Goal: Communication & Community: Share content

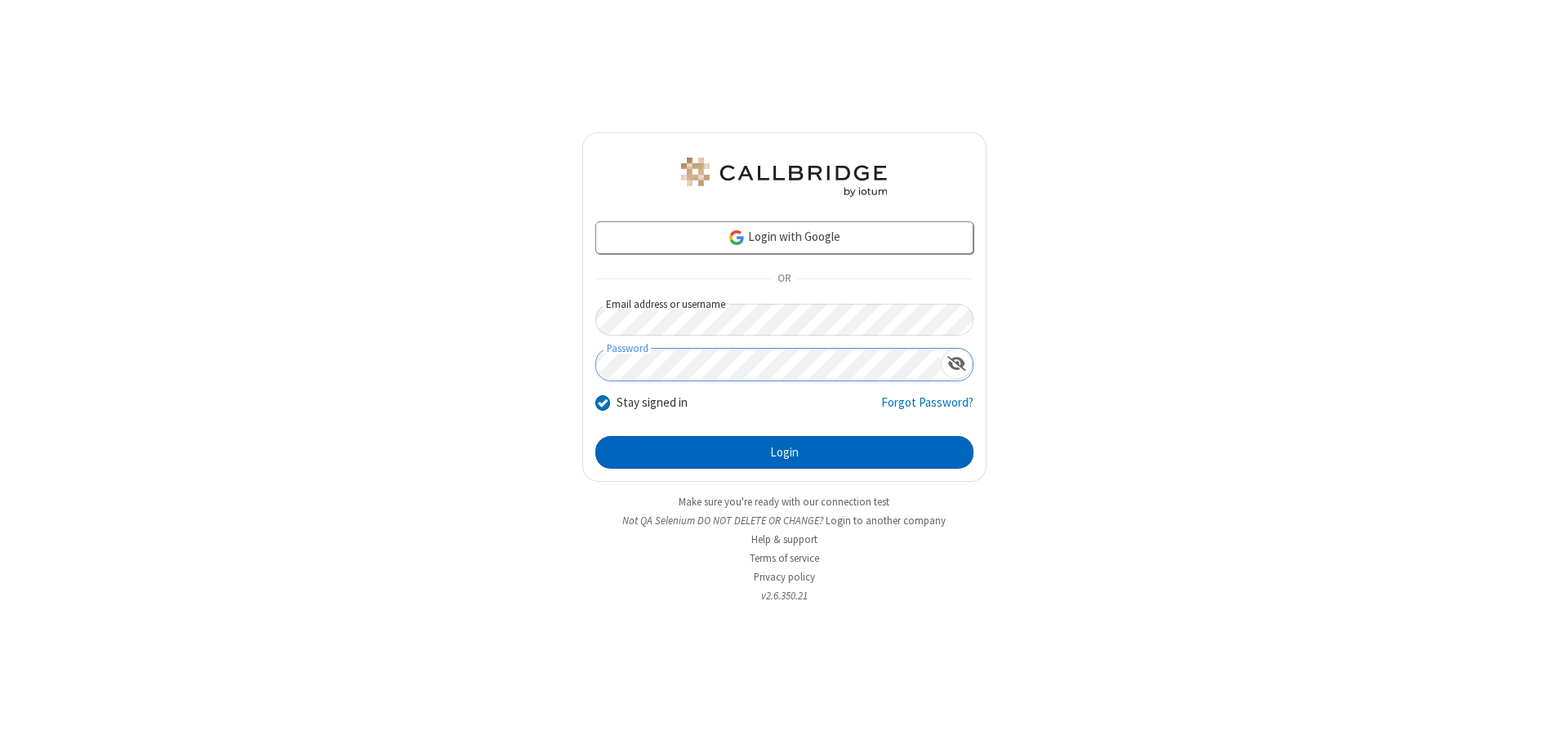
click at [784, 452] on button "Login" at bounding box center [784, 452] width 378 height 33
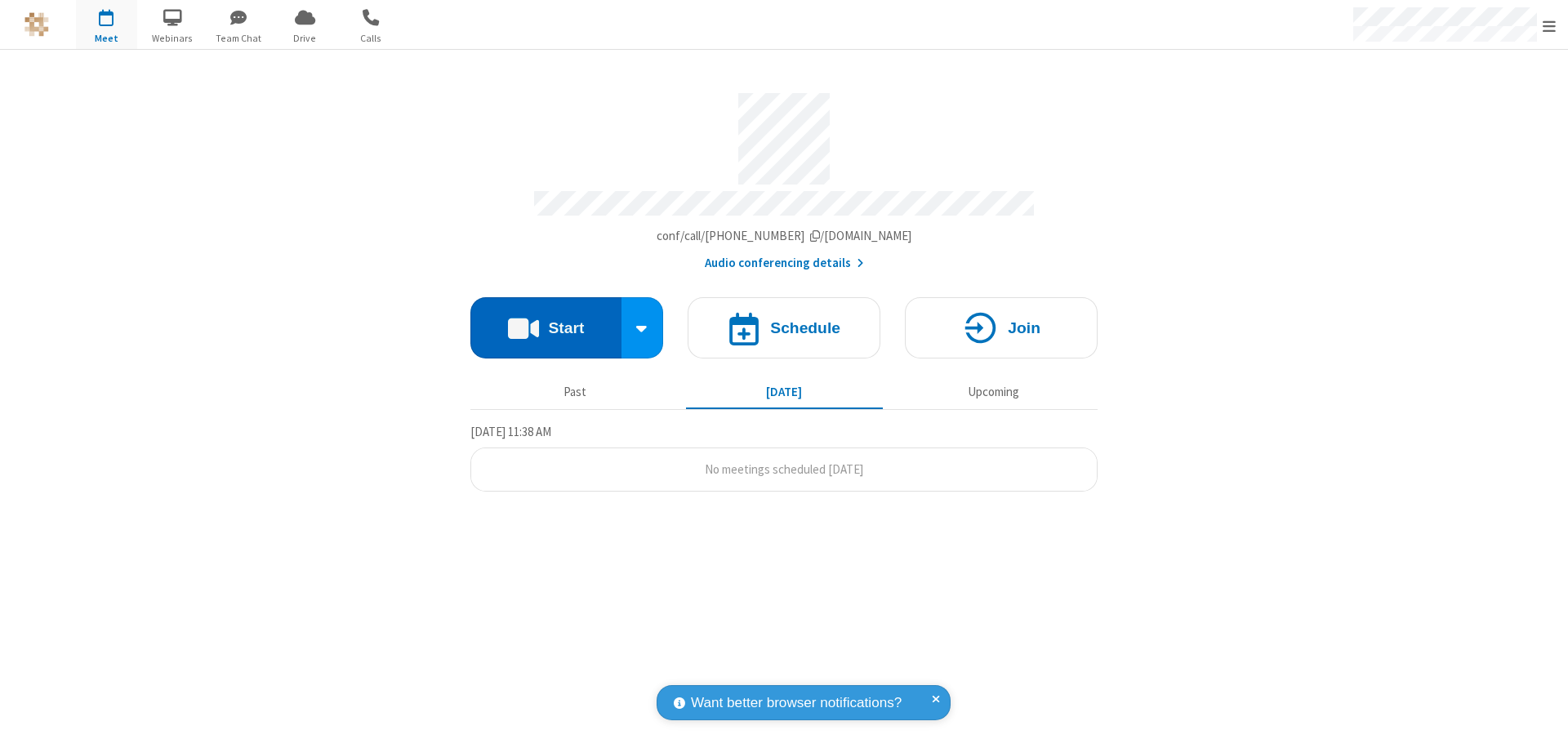
click at [546, 320] on button "Start" at bounding box center [546, 328] width 151 height 61
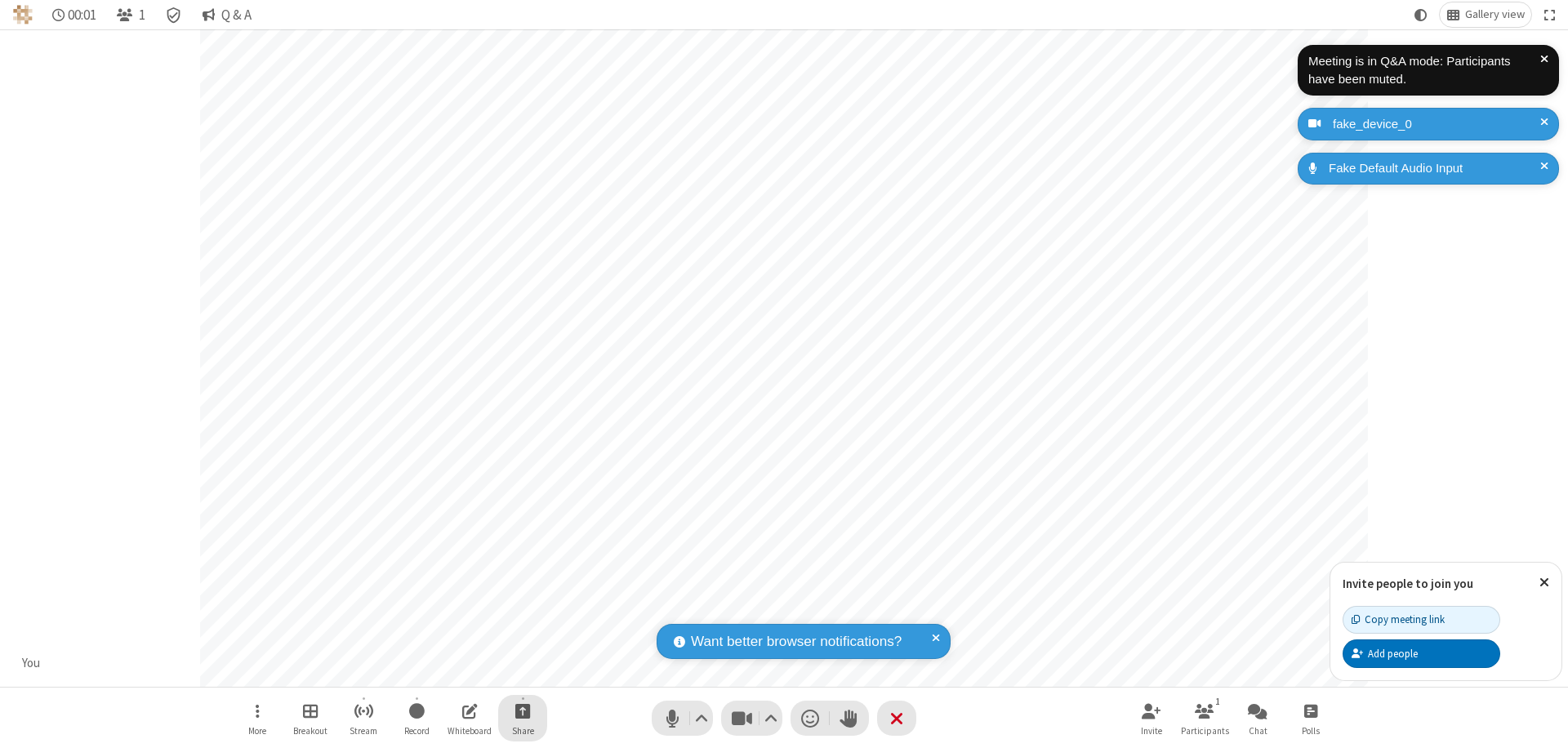
click at [523, 710] on span "Start sharing" at bounding box center [523, 710] width 16 height 21
click at [522, 611] on span "Share additional camera" at bounding box center [532, 614] width 121 height 14
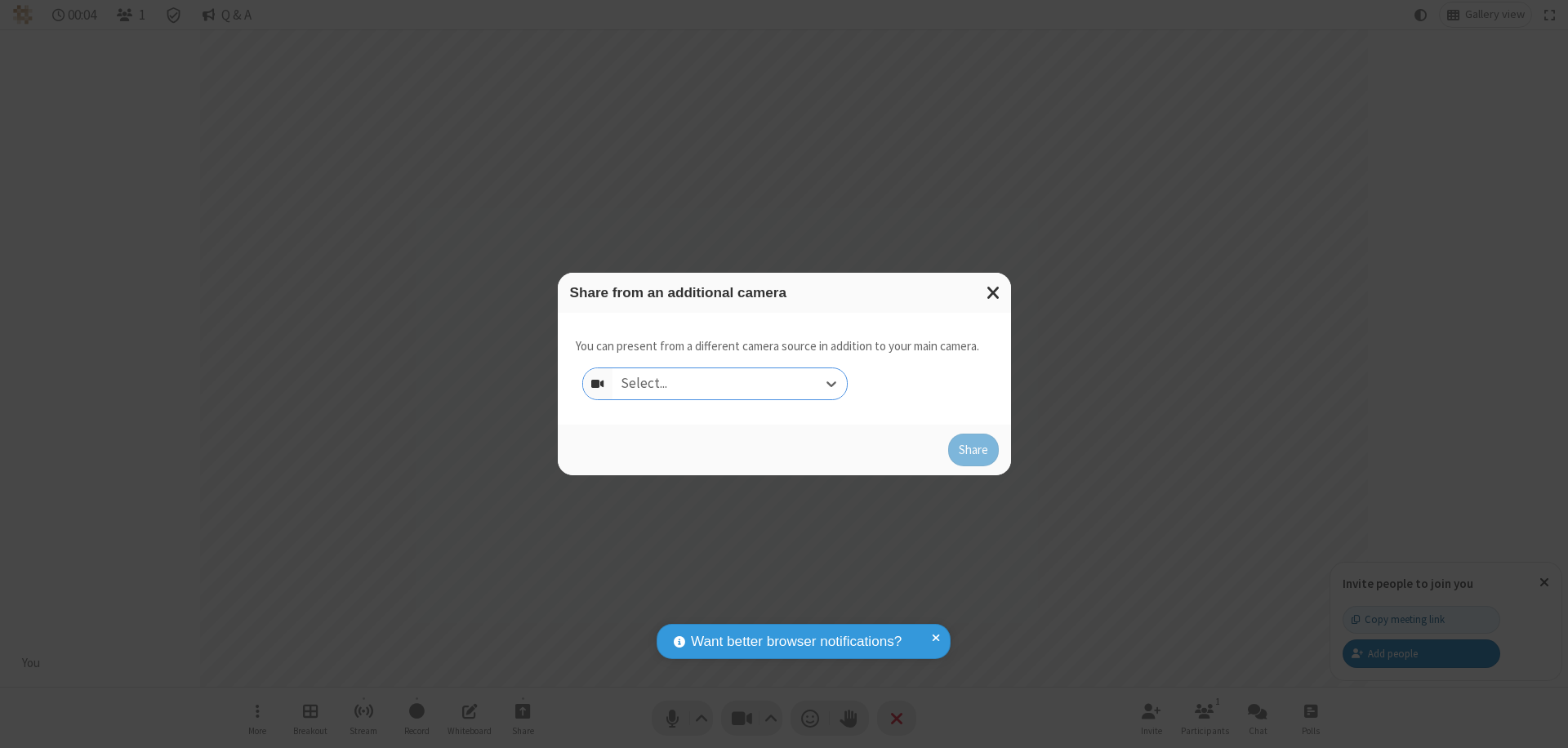
click at [730, 384] on div "Select..." at bounding box center [730, 383] width 235 height 31
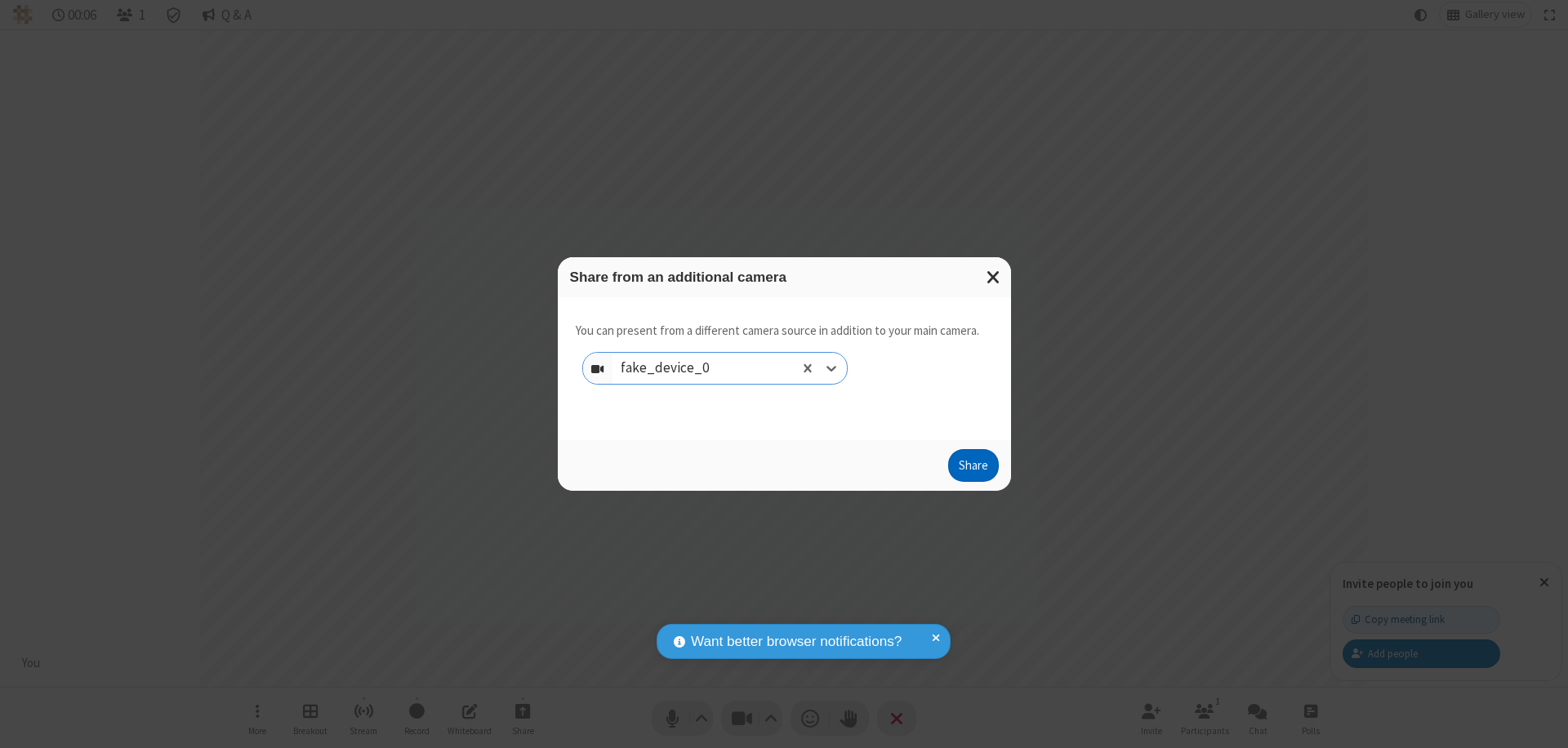
click at [973, 468] on button "Share" at bounding box center [974, 465] width 51 height 33
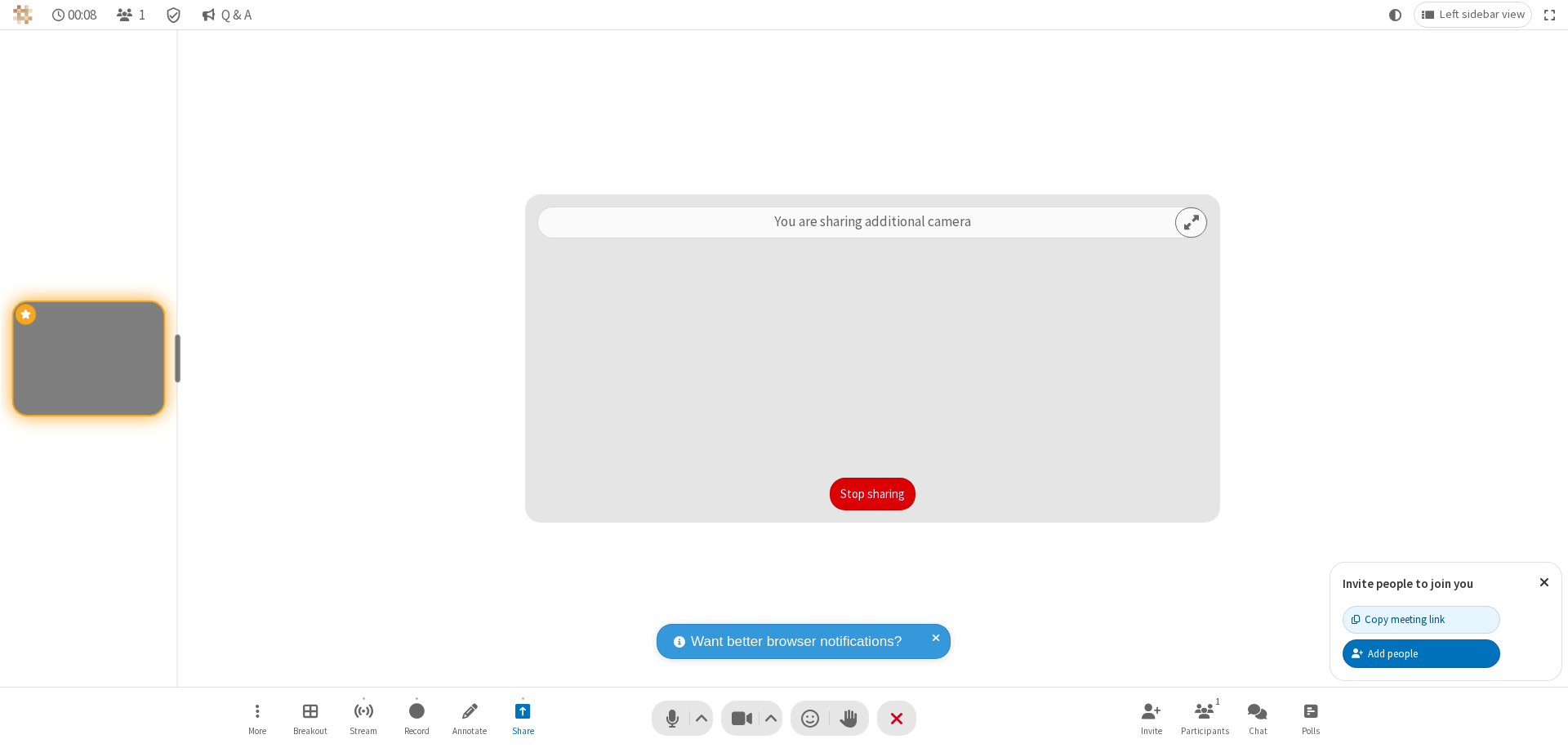
click at [872, 494] on button "Stop sharing" at bounding box center [872, 494] width 85 height 33
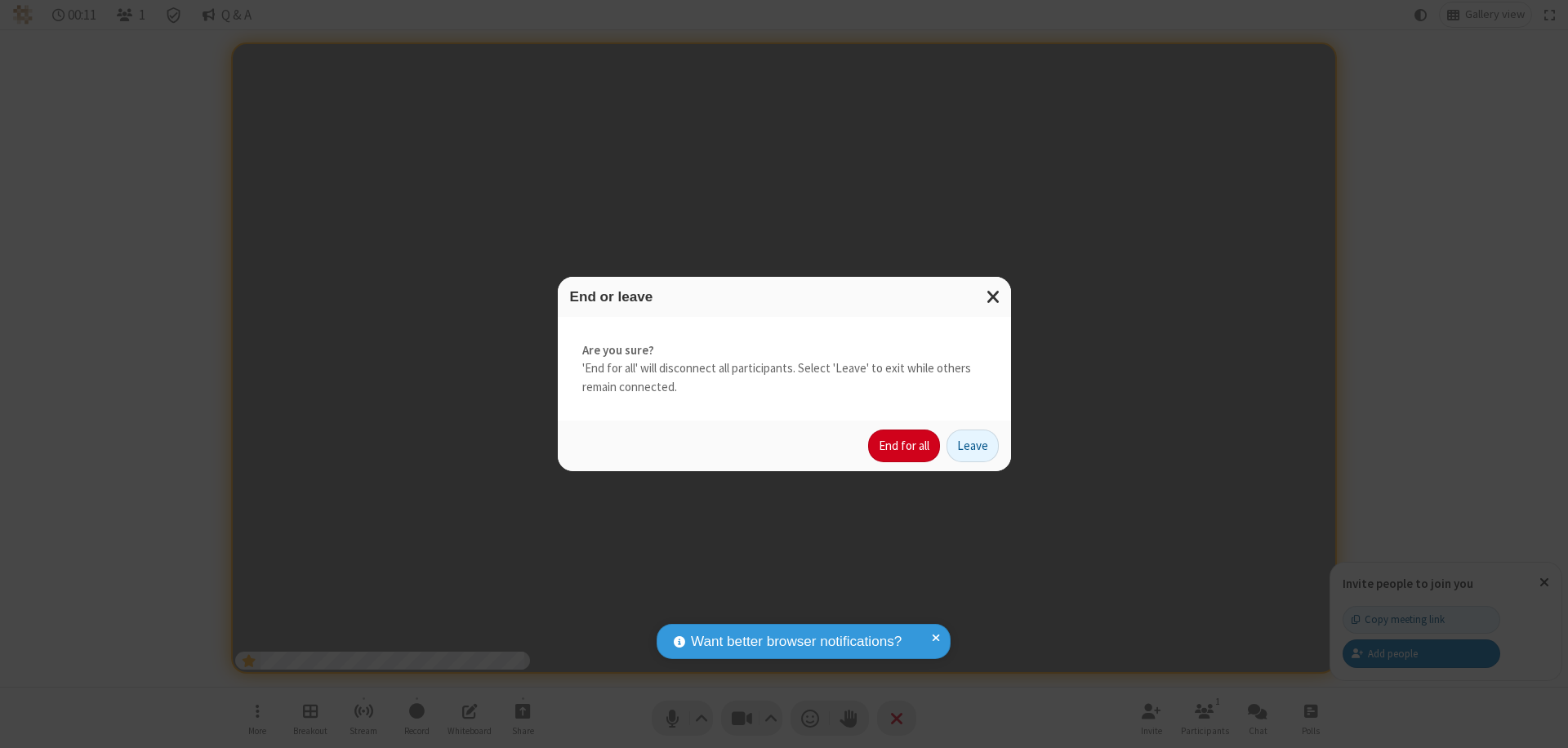
click at [905, 446] on button "End for all" at bounding box center [904, 446] width 72 height 33
